Goal: Transaction & Acquisition: Purchase product/service

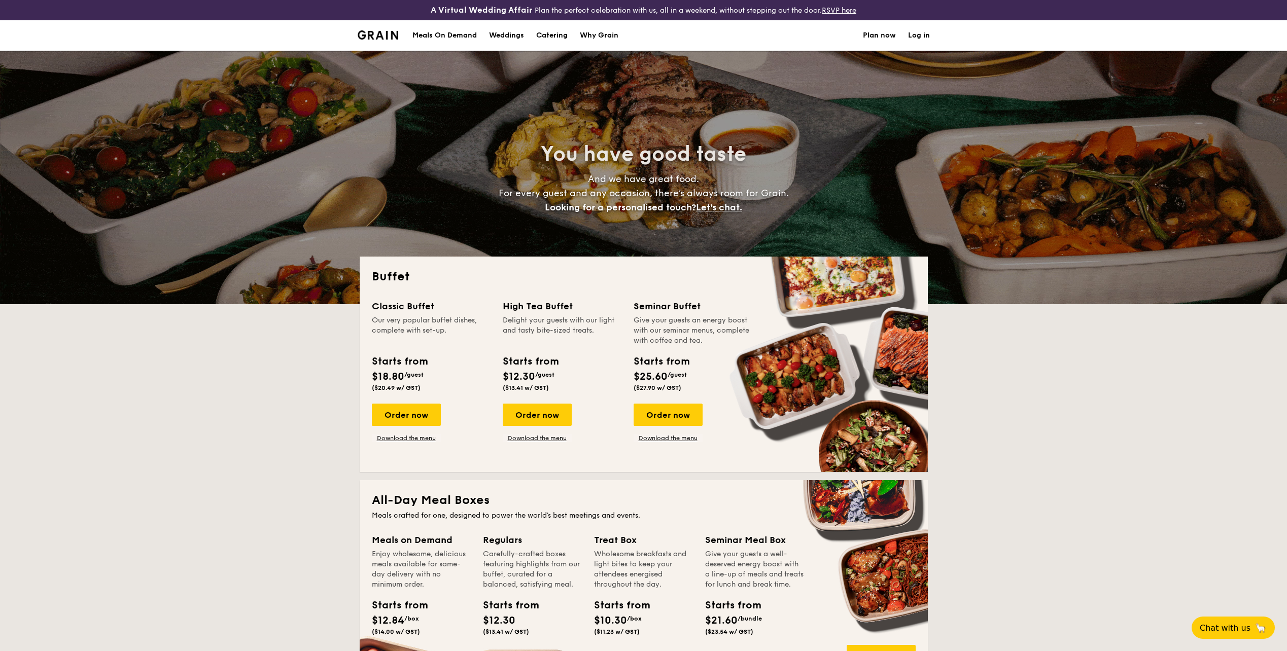
select select
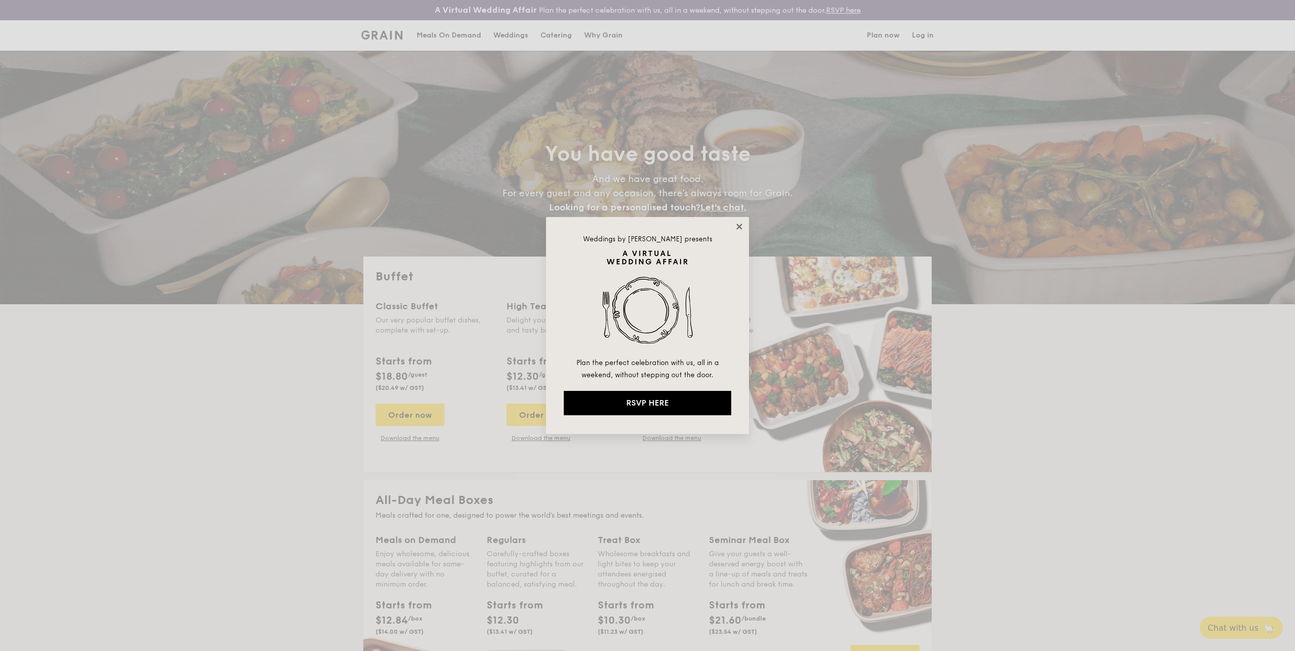
click at [740, 226] on icon at bounding box center [739, 227] width 6 height 6
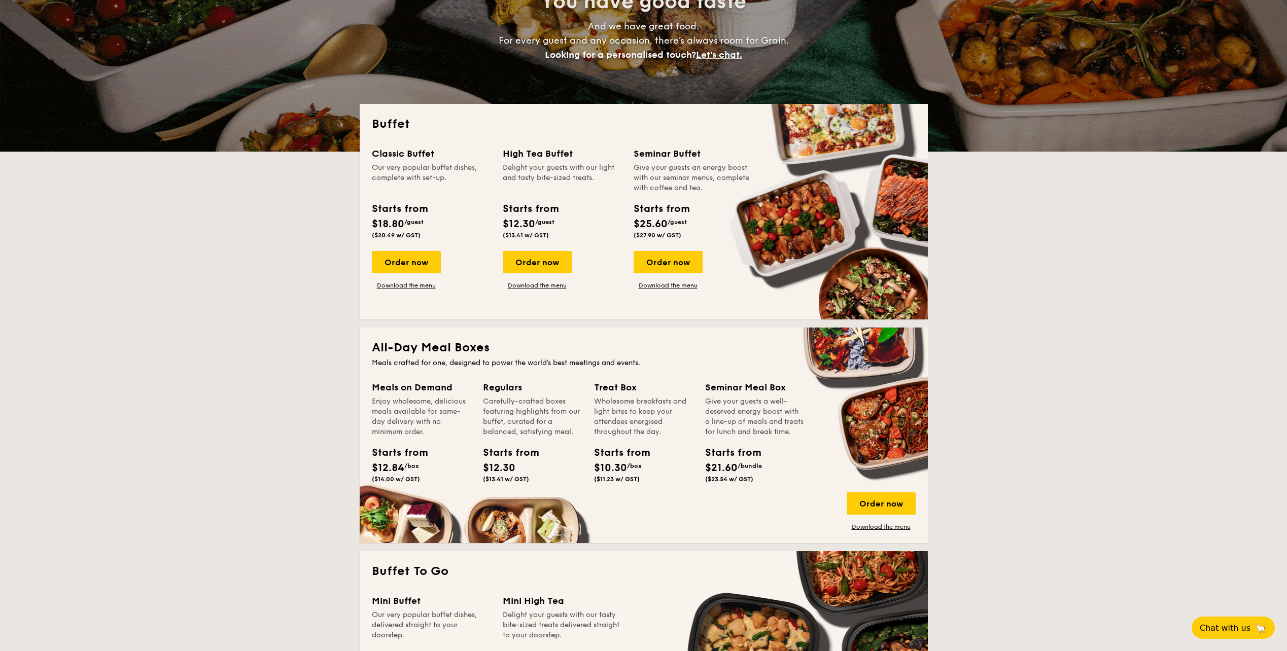
scroll to position [355, 0]
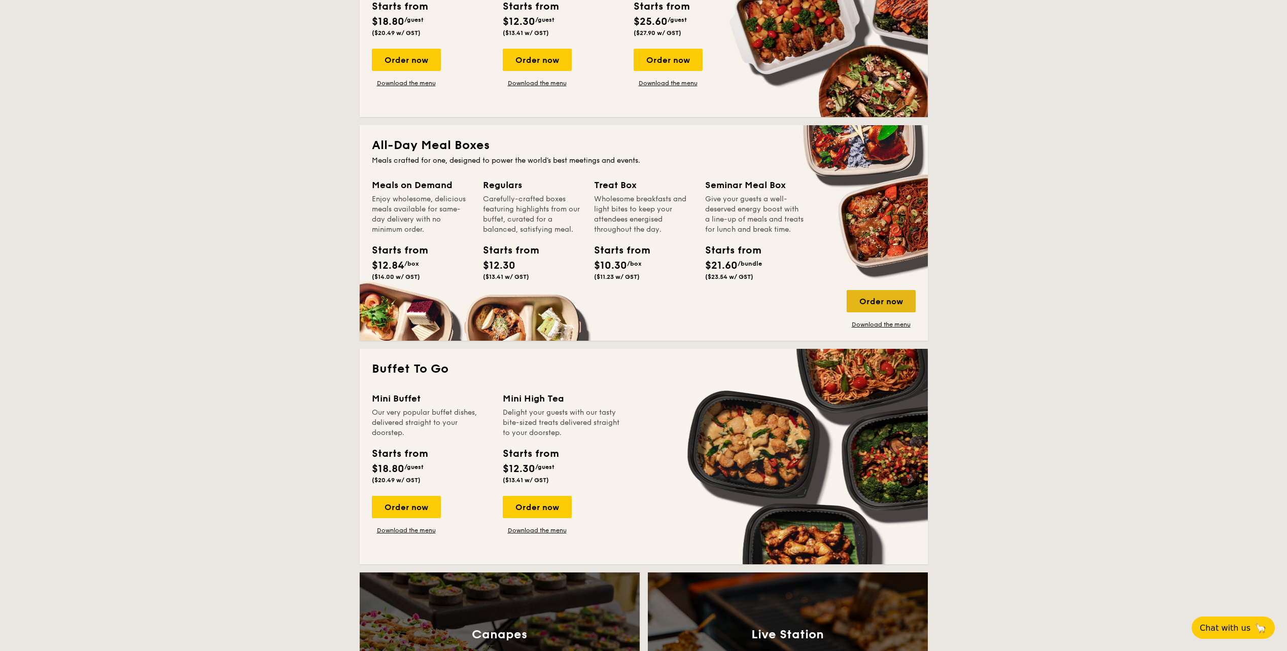
click at [875, 300] on div "Order now" at bounding box center [881, 301] width 69 height 22
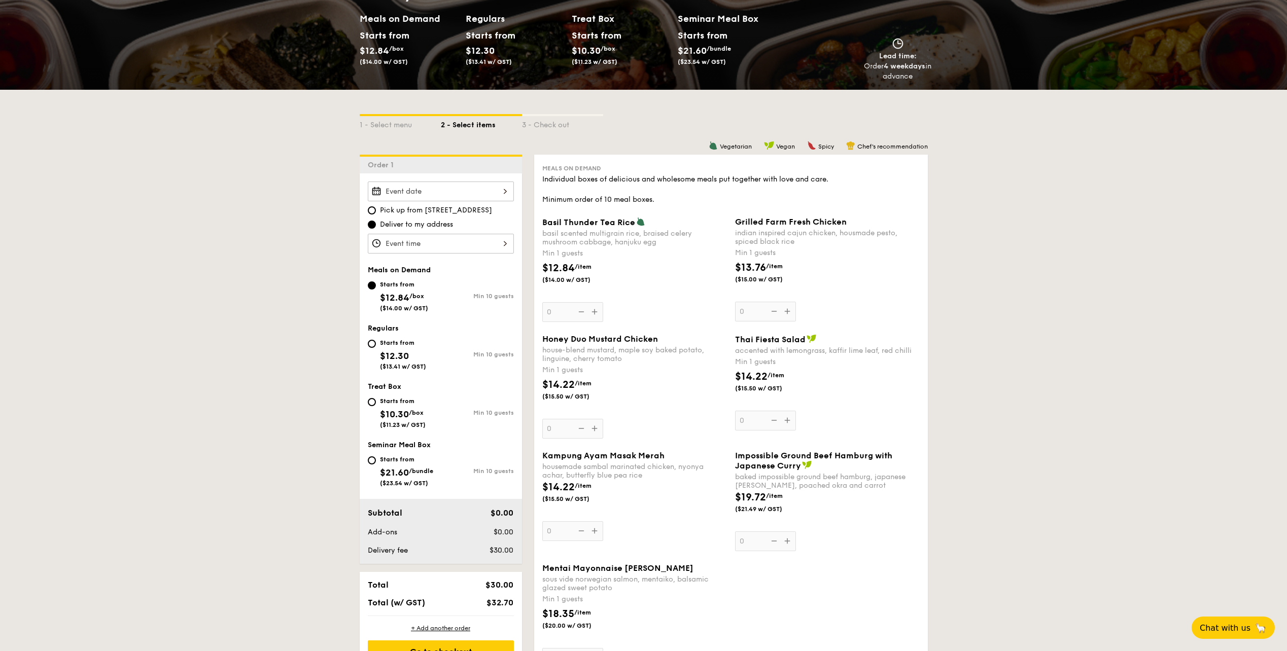
scroll to position [152, 0]
click at [405, 400] on div "Starts from" at bounding box center [403, 401] width 46 height 8
click at [376, 400] on input "Starts from $10.30 /box ($11.23 w/ GST) Min 10 guests" at bounding box center [372, 402] width 8 height 8
radio input "true"
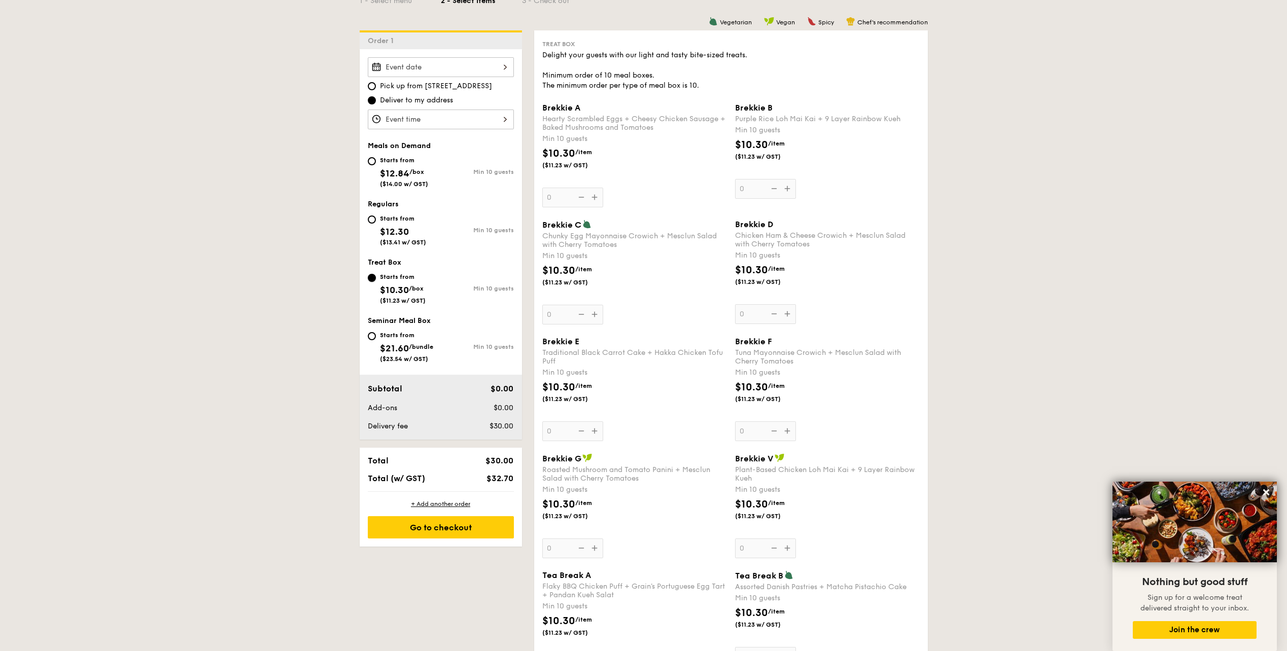
scroll to position [254, 0]
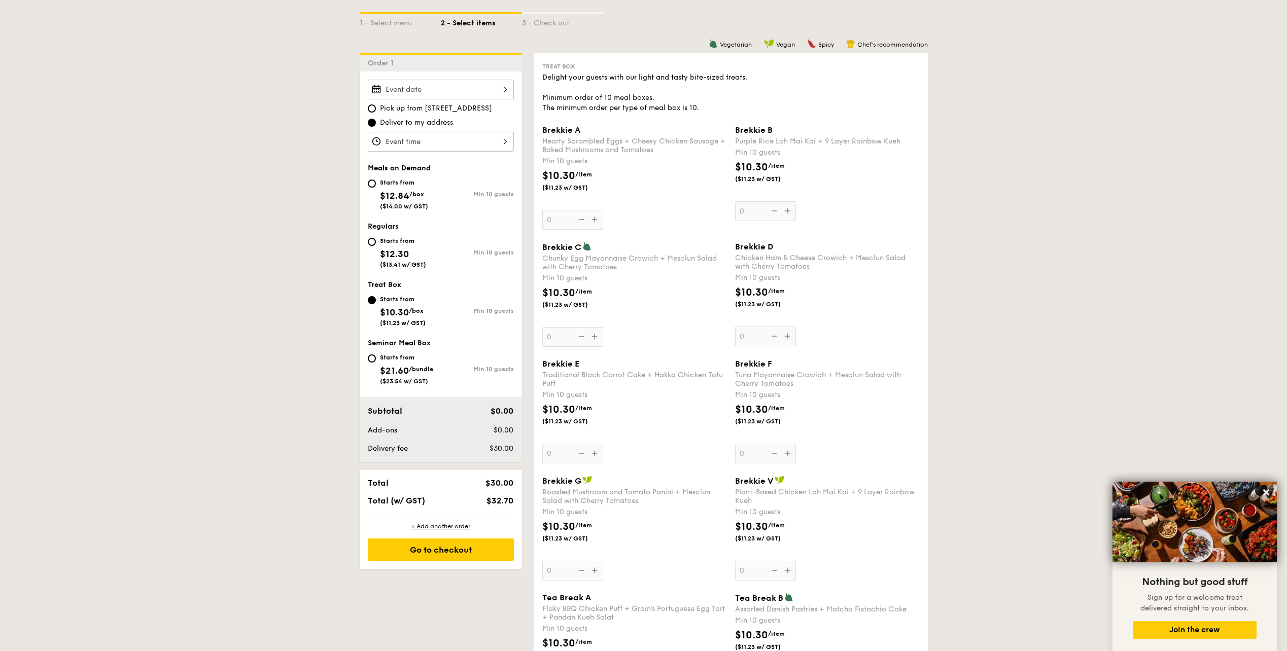
click at [399, 182] on div "Starts from" at bounding box center [404, 183] width 48 height 8
click at [376, 182] on input "Starts from $12.84 /box ($14.00 w/ GST) Min 10 guests" at bounding box center [372, 184] width 8 height 8
radio input "true"
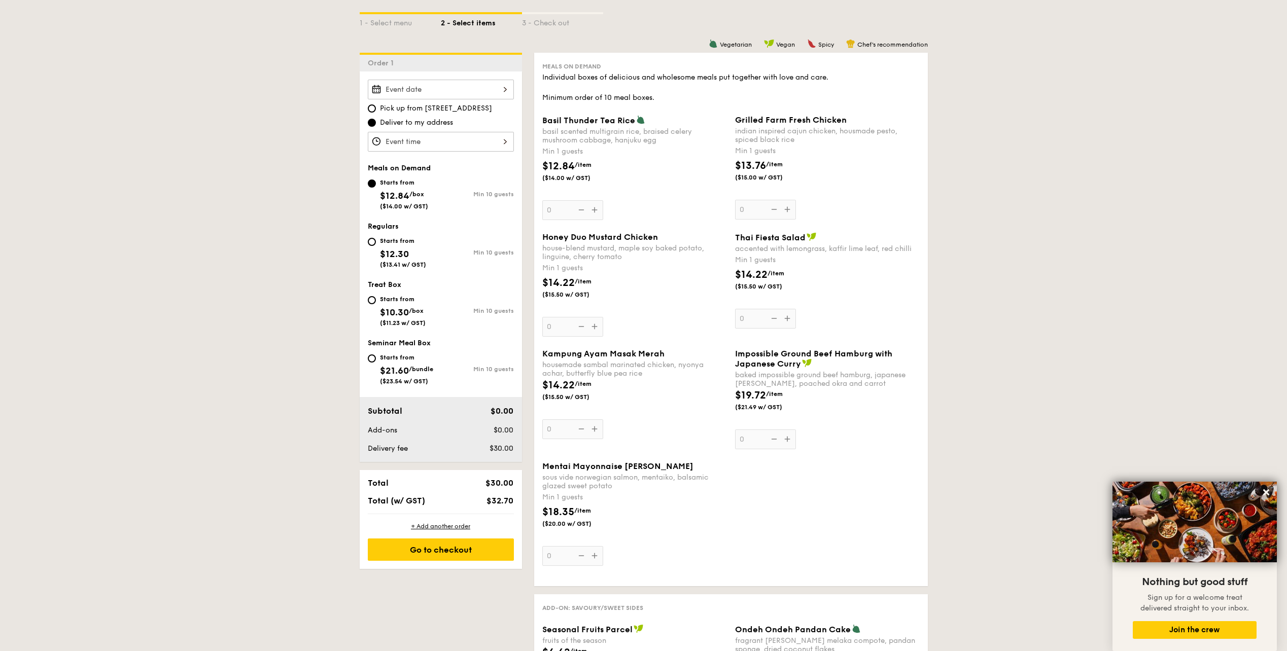
click at [593, 431] on div "Kampung Ayam Masak Merah housemade sambal marinated chicken, nyonya achar, butt…" at bounding box center [634, 394] width 185 height 90
click at [593, 431] on input "0" at bounding box center [572, 430] width 61 height 20
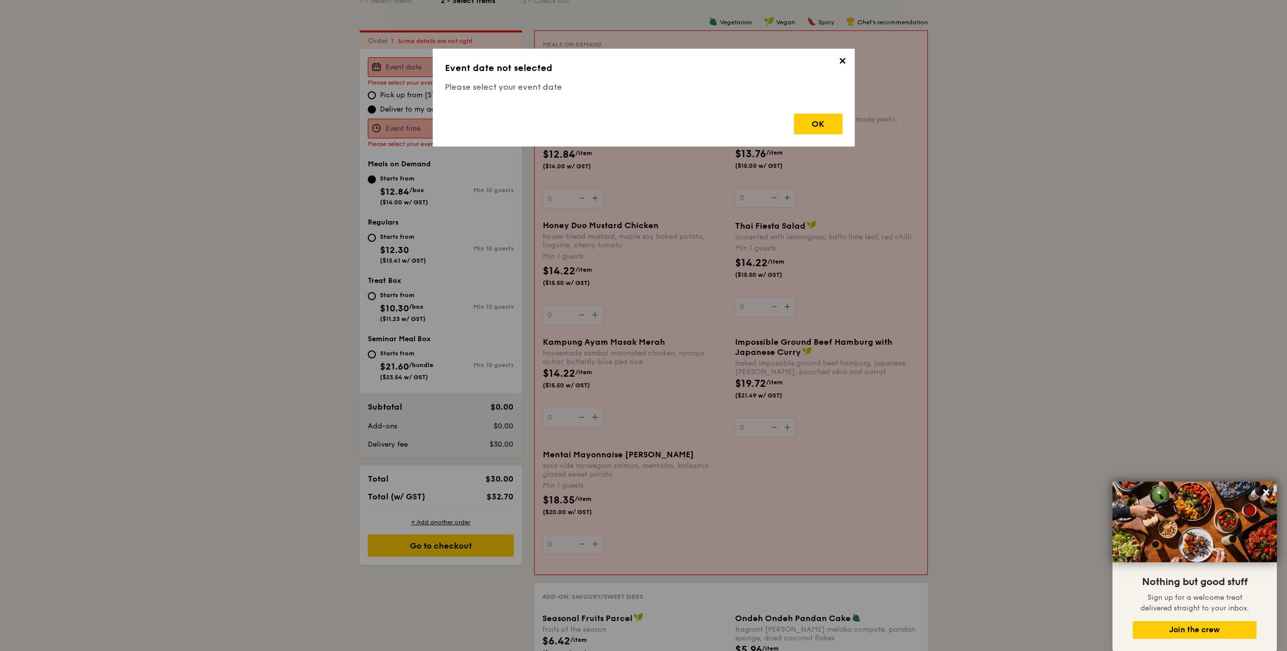
scroll to position [291, 0]
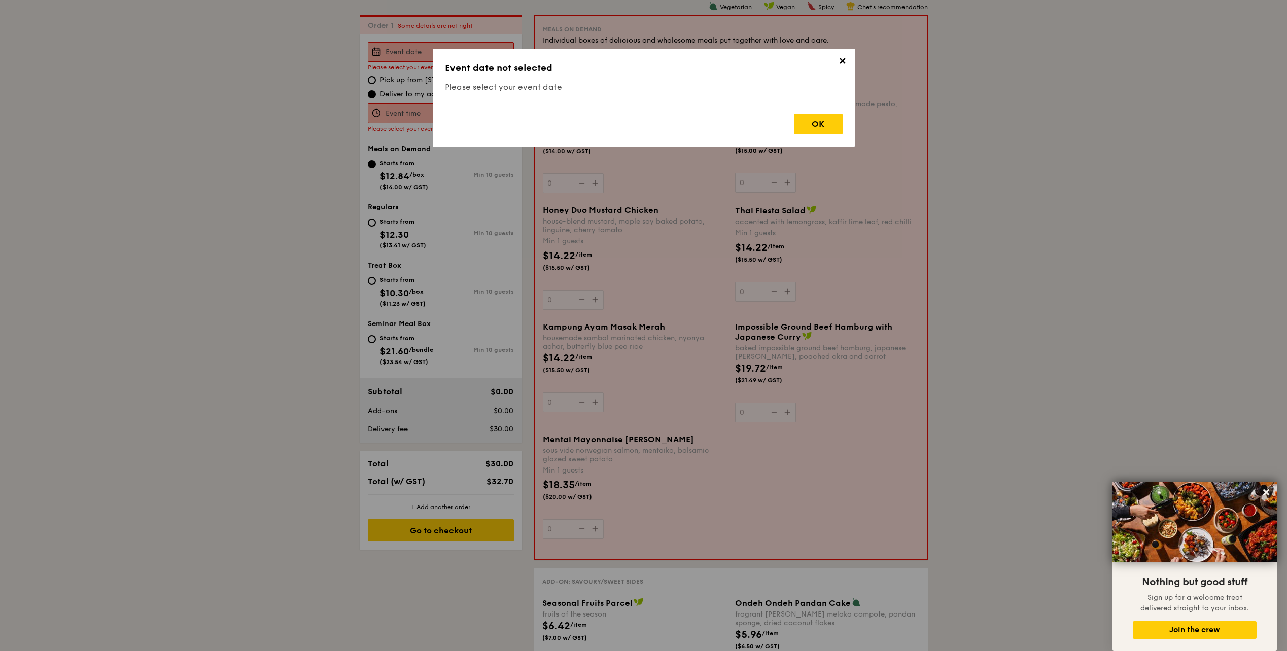
click at [803, 134] on div "✕ Event date not selected Please select your event date OK" at bounding box center [644, 98] width 422 height 98
click at [813, 123] on div "OK" at bounding box center [818, 124] width 49 height 21
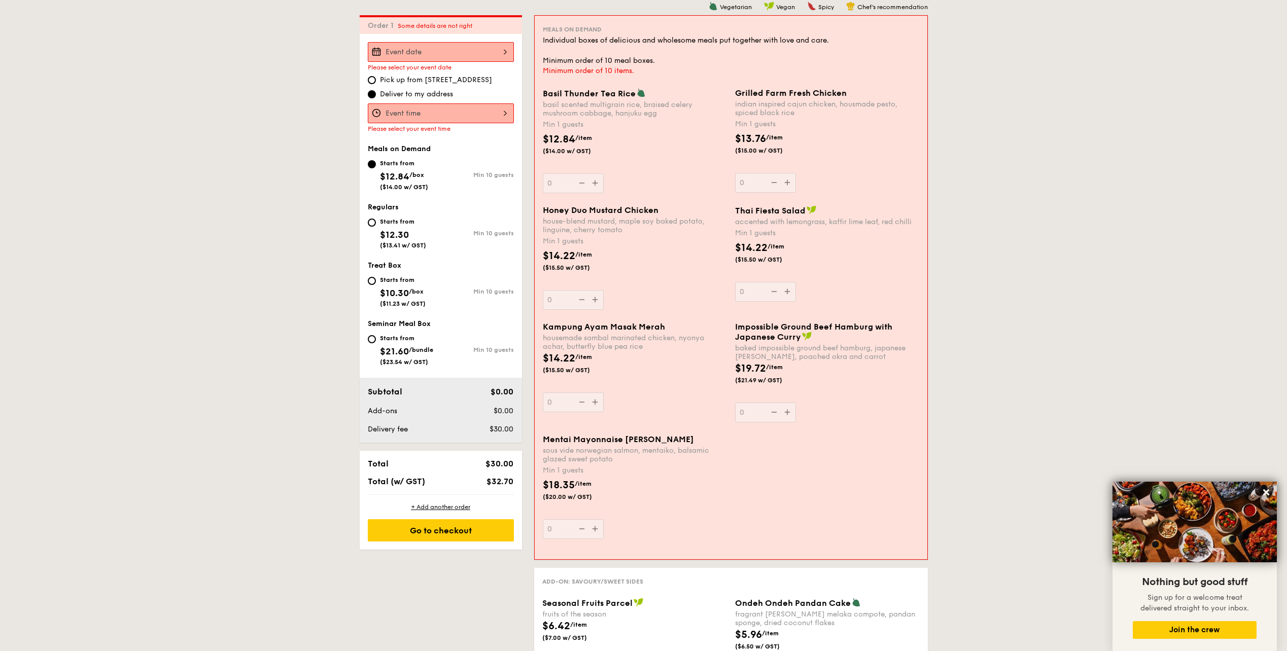
click at [428, 106] on div at bounding box center [441, 114] width 146 height 20
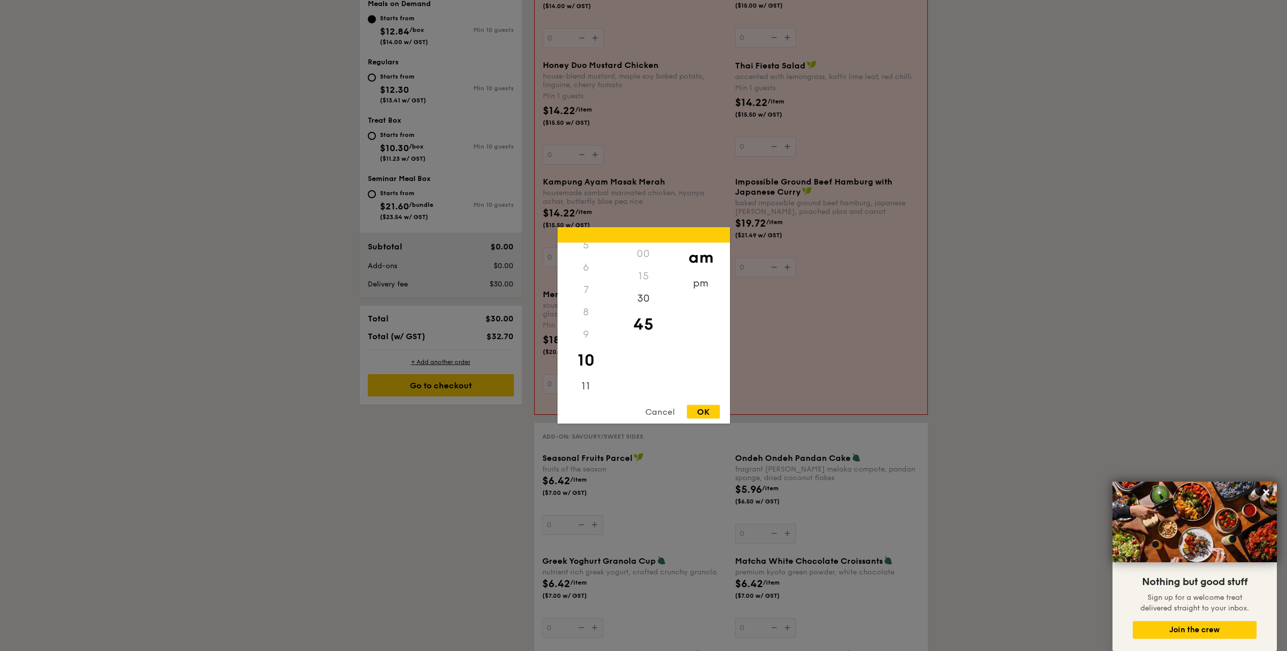
scroll to position [494, 0]
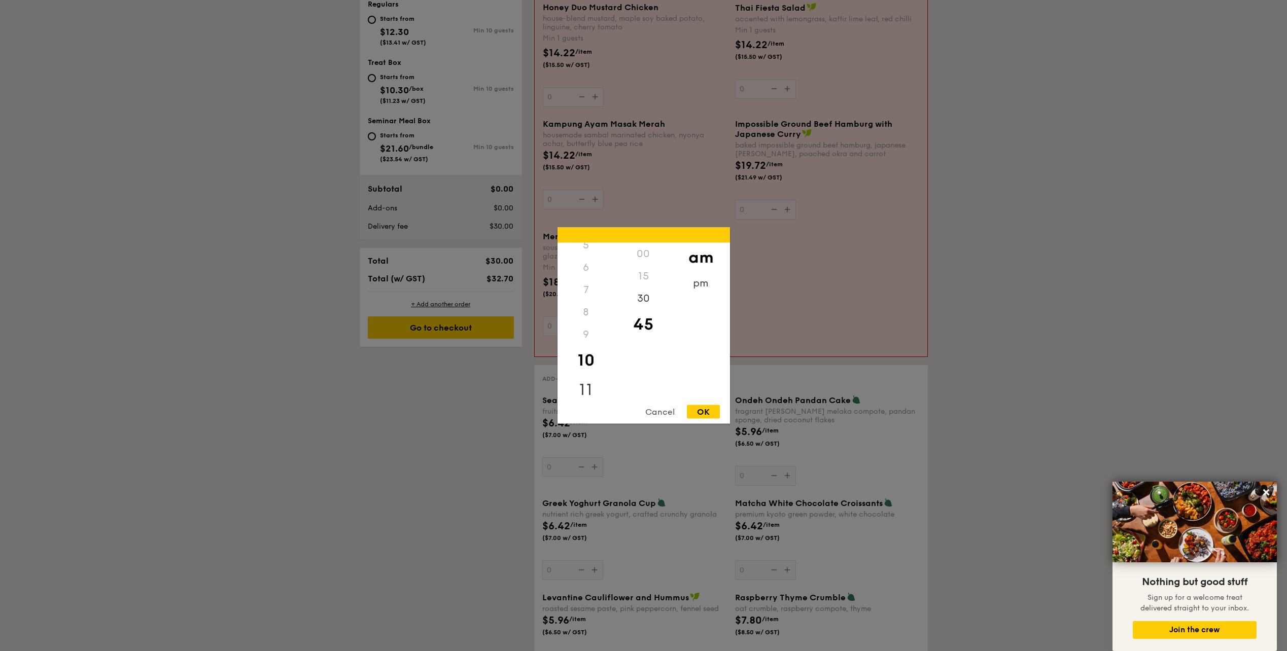
click at [582, 383] on div "11" at bounding box center [586, 389] width 57 height 29
click at [651, 300] on div "30" at bounding box center [643, 302] width 57 height 29
click at [697, 408] on div "OK" at bounding box center [703, 412] width 33 height 14
type input "11:30AM"
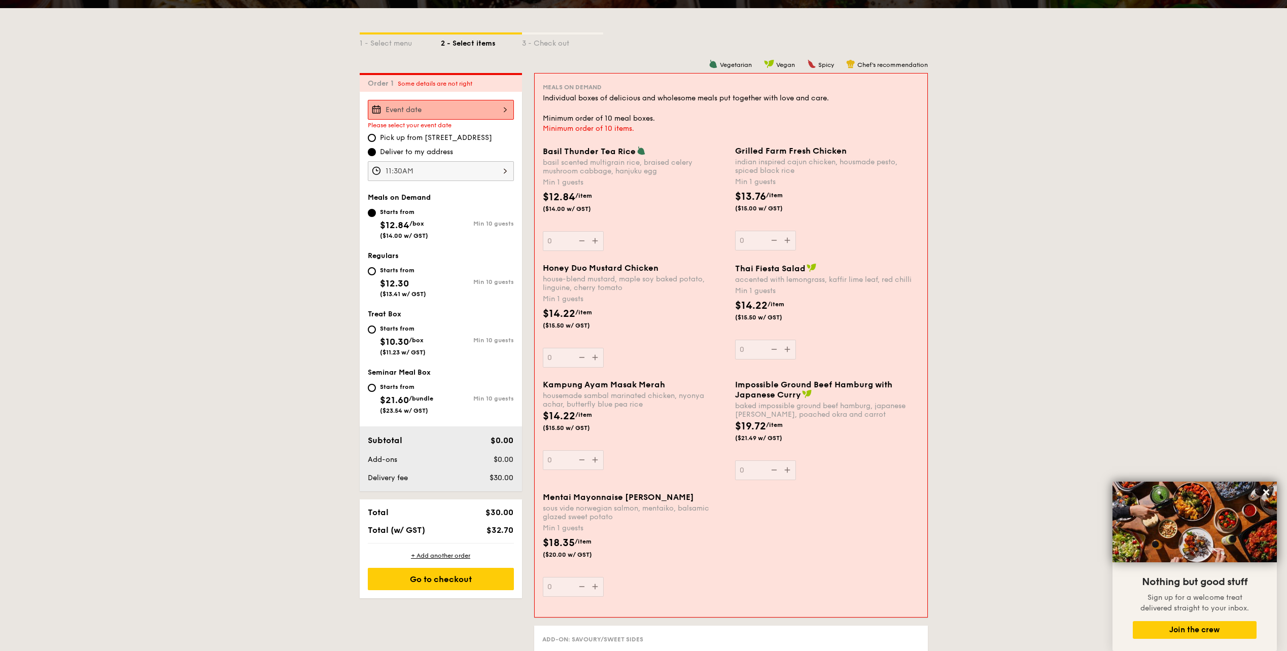
scroll to position [231, 0]
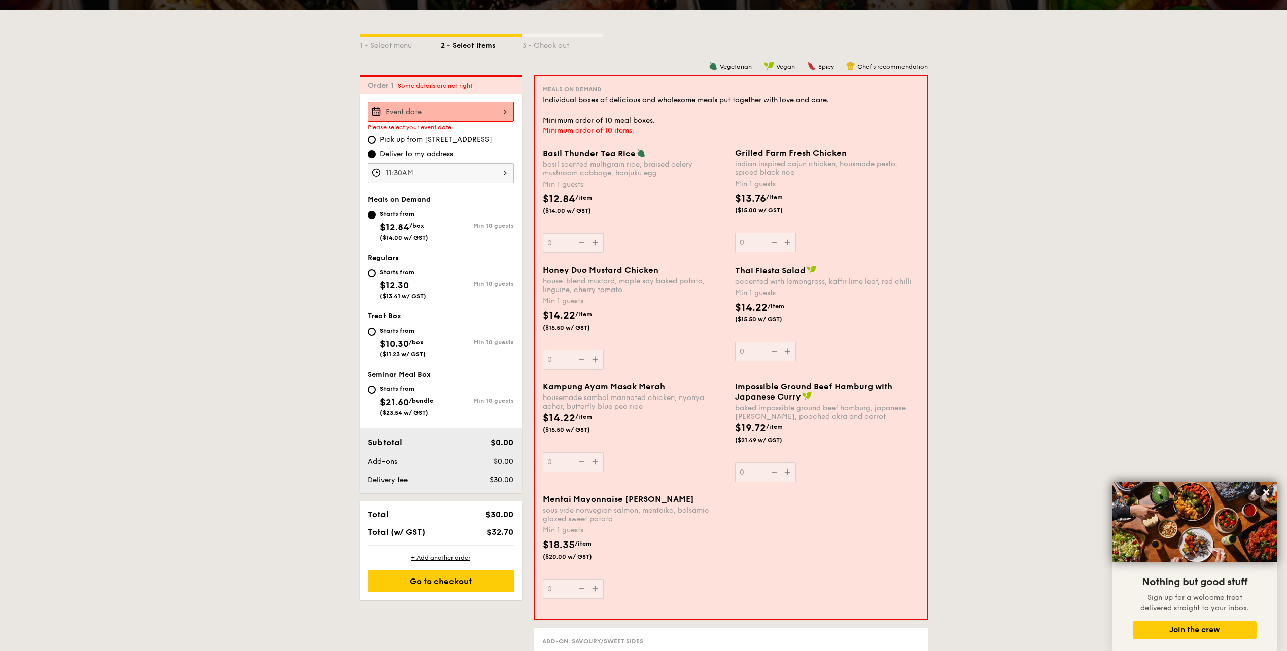
click at [442, 116] on div at bounding box center [441, 112] width 146 height 20
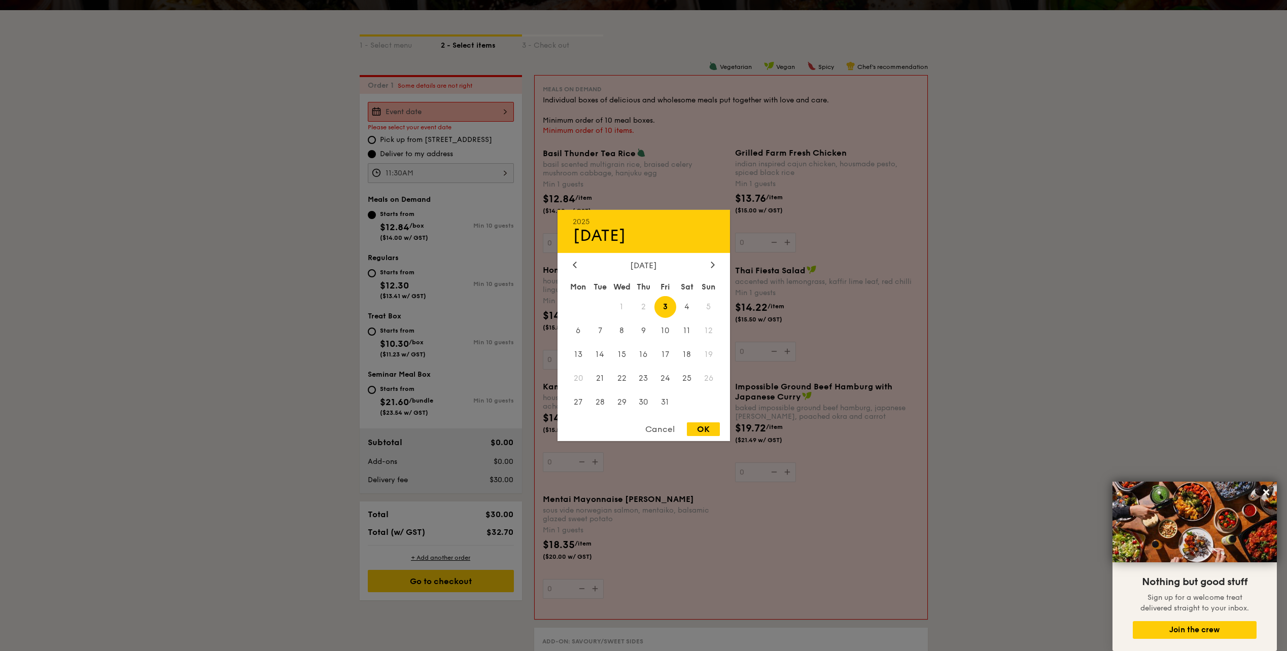
click at [1098, 243] on div at bounding box center [643, 325] width 1287 height 651
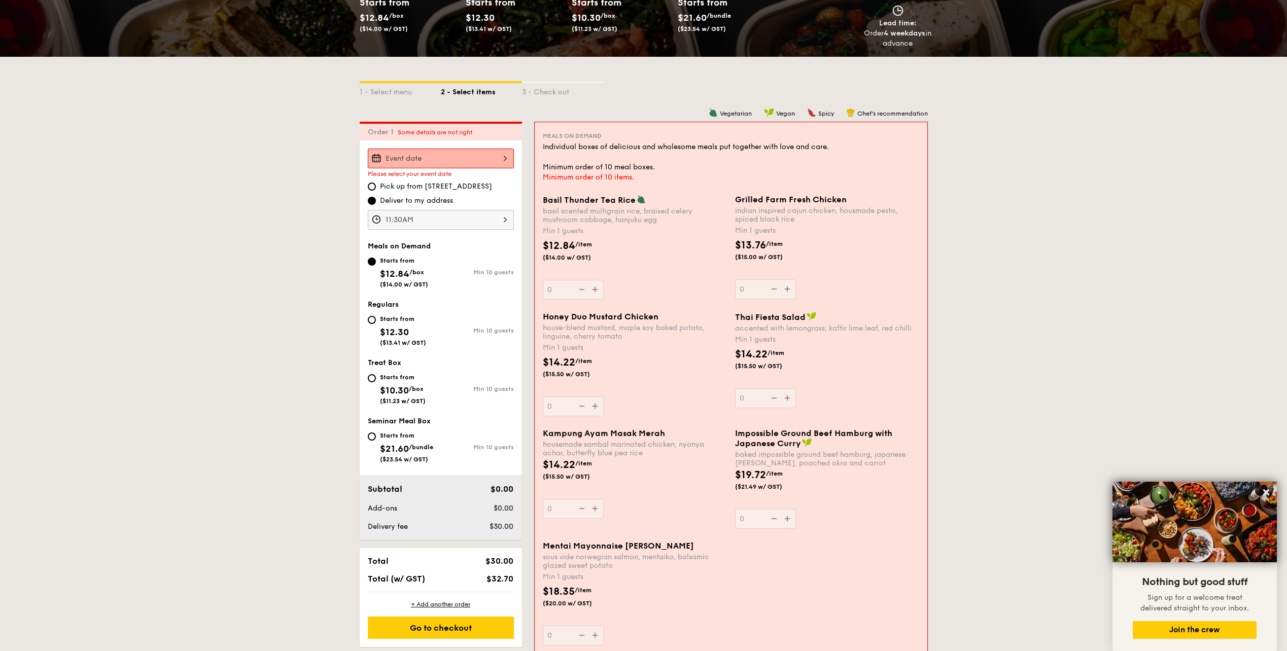
scroll to position [28, 0]
